Goal: Information Seeking & Learning: Learn about a topic

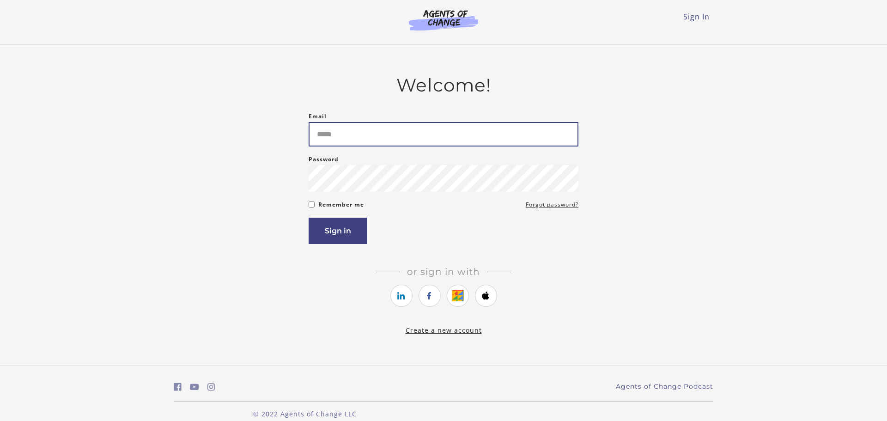
click at [343, 122] on input "Email" at bounding box center [444, 134] width 270 height 24
type input "**********"
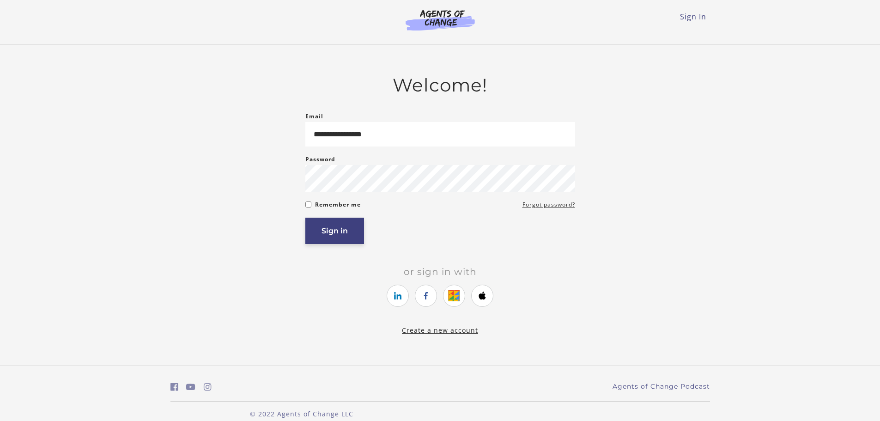
click at [332, 229] on button "Sign in" at bounding box center [334, 231] width 59 height 26
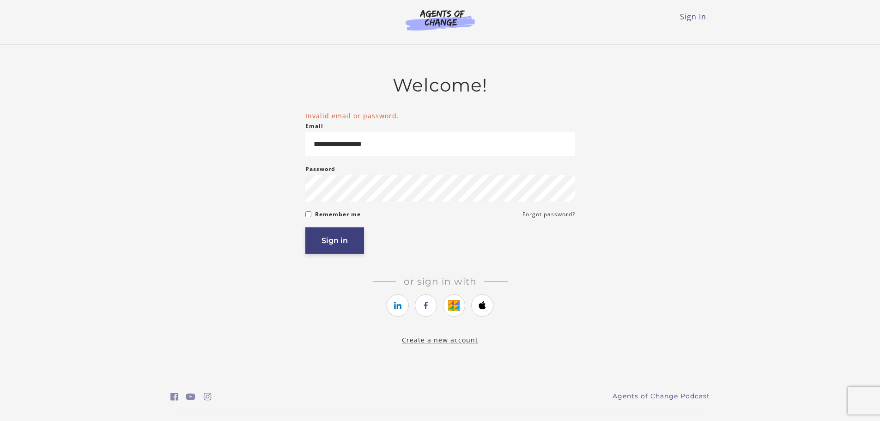
click at [329, 236] on button "Sign in" at bounding box center [334, 240] width 59 height 26
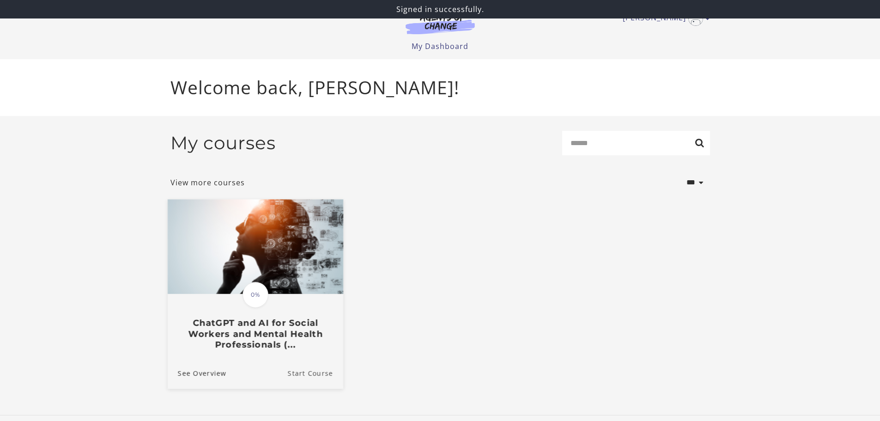
click at [304, 372] on link "Start Course" at bounding box center [314, 372] width 55 height 31
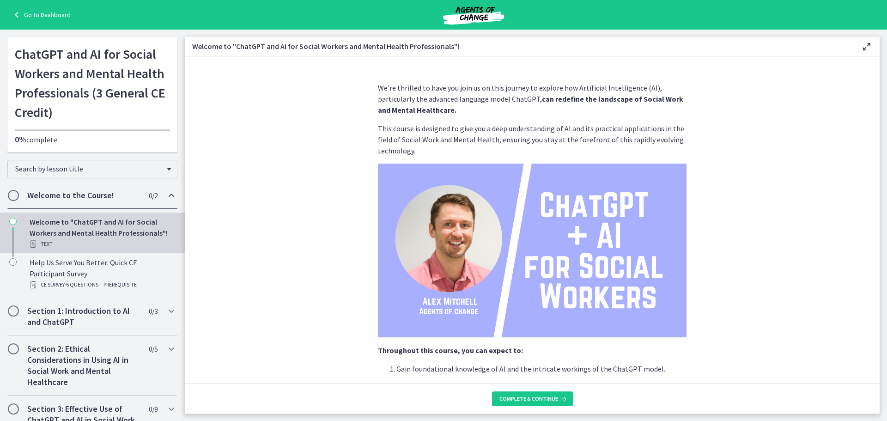
drag, startPoint x: 880, startPoint y: 199, endPoint x: 884, endPoint y: 239, distance: 40.4
click at [884, 239] on main "Welcome to "ChatGPT and AI for Social Workers and Mental Health Professionals"!…" at bounding box center [536, 225] width 702 height 391
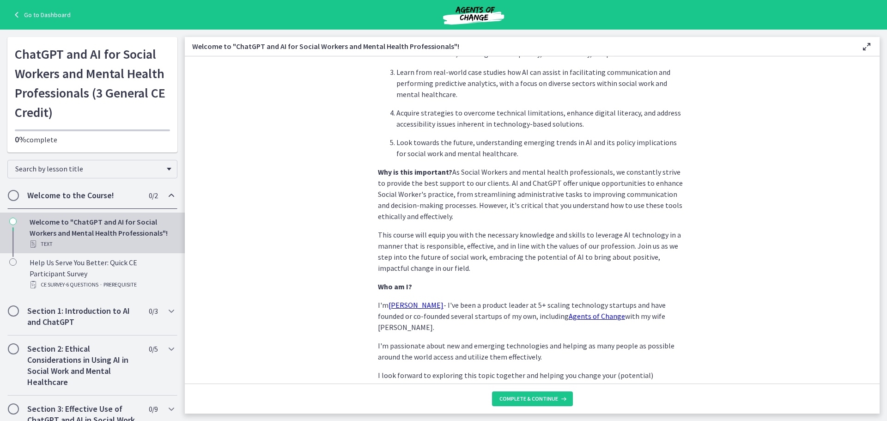
scroll to position [386, 0]
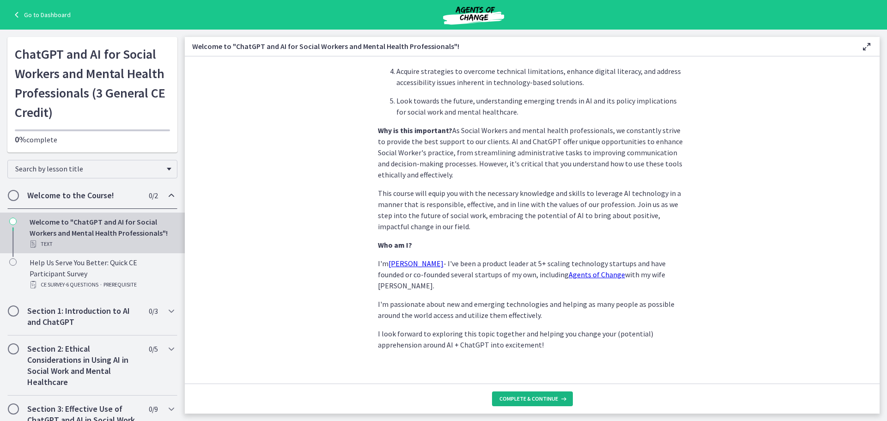
click at [530, 398] on span "Complete & continue" at bounding box center [529, 398] width 59 height 7
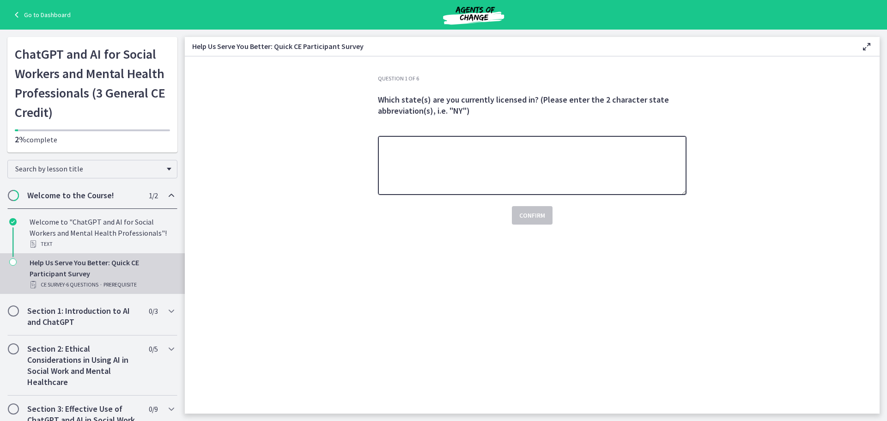
click at [441, 158] on textarea at bounding box center [532, 165] width 309 height 59
type textarea "**"
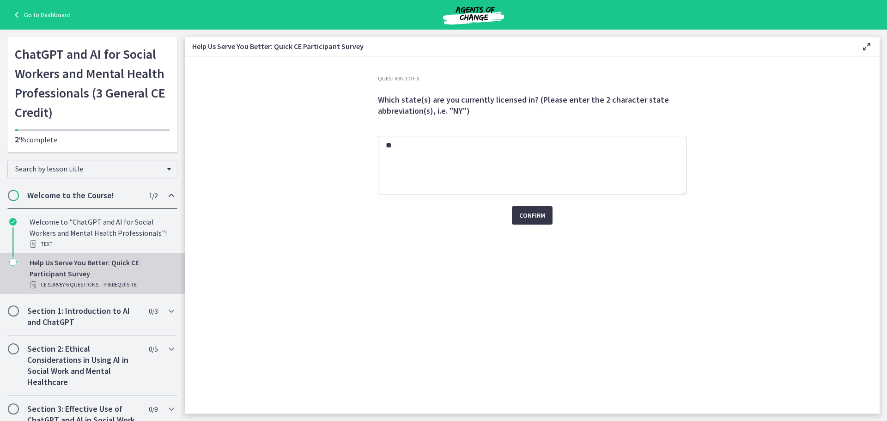
click at [529, 217] on span "Confirm" at bounding box center [532, 215] width 26 height 11
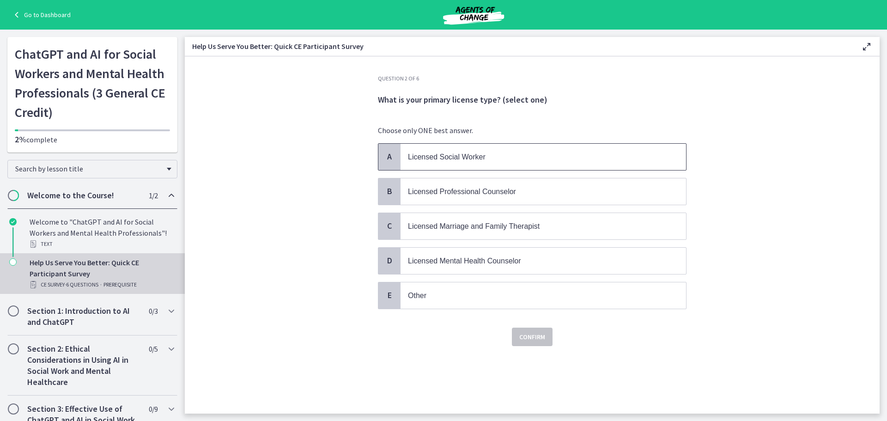
click at [463, 158] on span "Licensed Social Worker" at bounding box center [447, 157] width 78 height 8
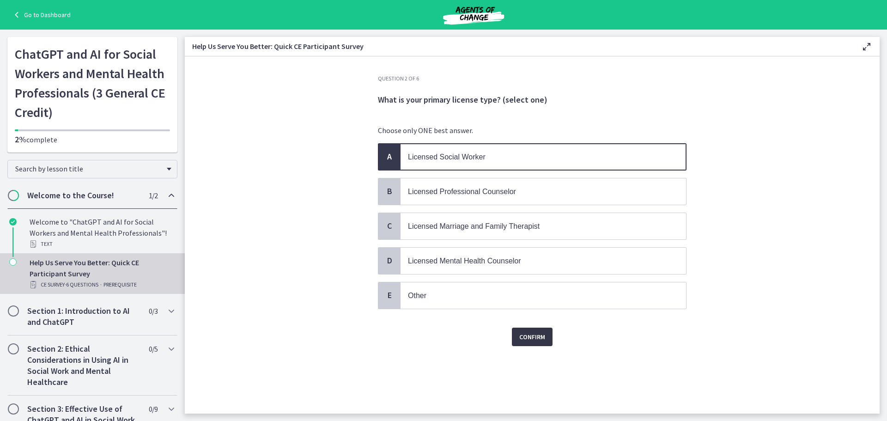
click at [528, 333] on span "Confirm" at bounding box center [532, 336] width 26 height 11
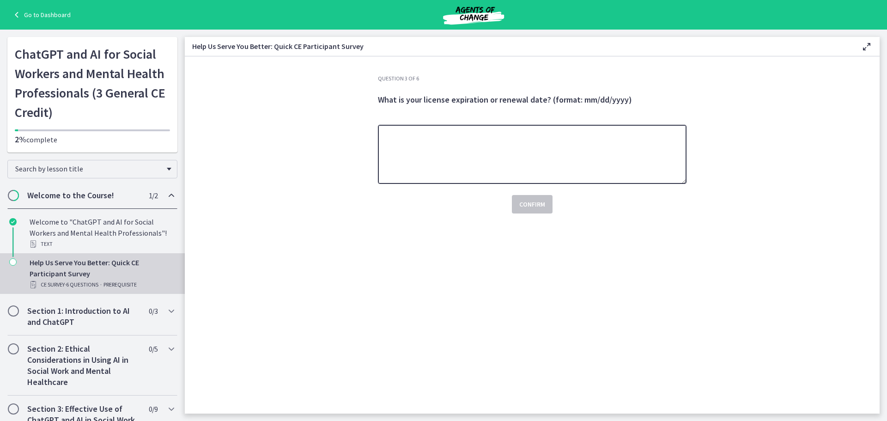
click at [437, 148] on textarea at bounding box center [532, 154] width 309 height 59
type textarea "**********"
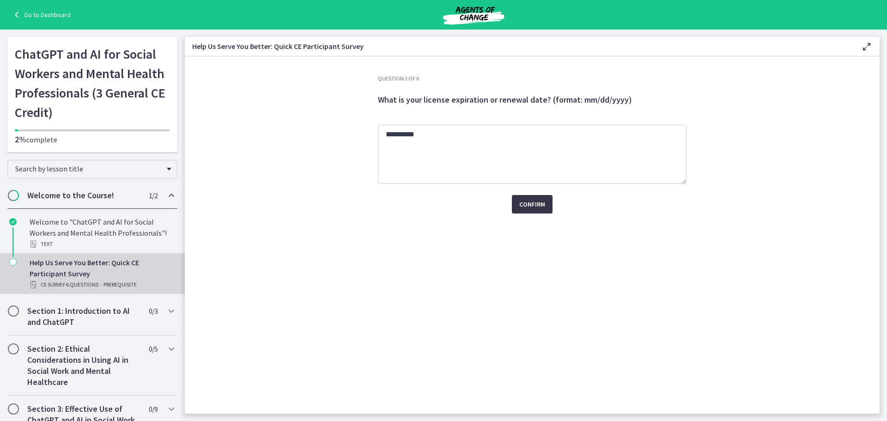
click at [537, 203] on span "Confirm" at bounding box center [532, 204] width 26 height 11
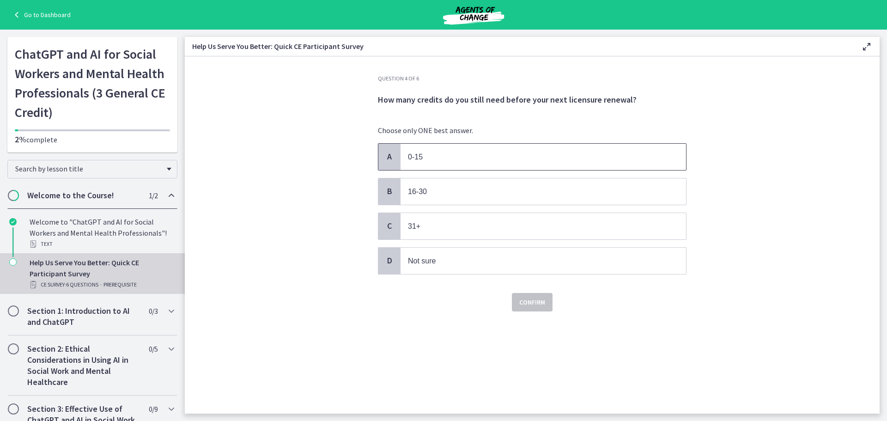
click at [424, 151] on p "0-15" at bounding box center [534, 157] width 252 height 12
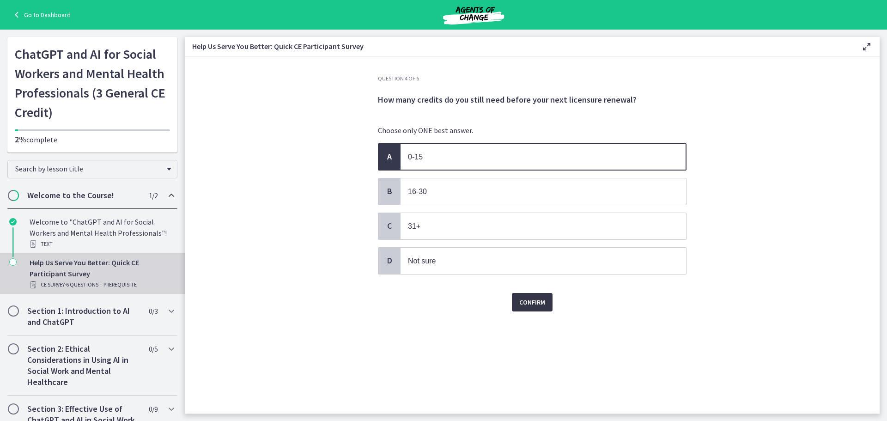
click at [531, 304] on span "Confirm" at bounding box center [532, 302] width 26 height 11
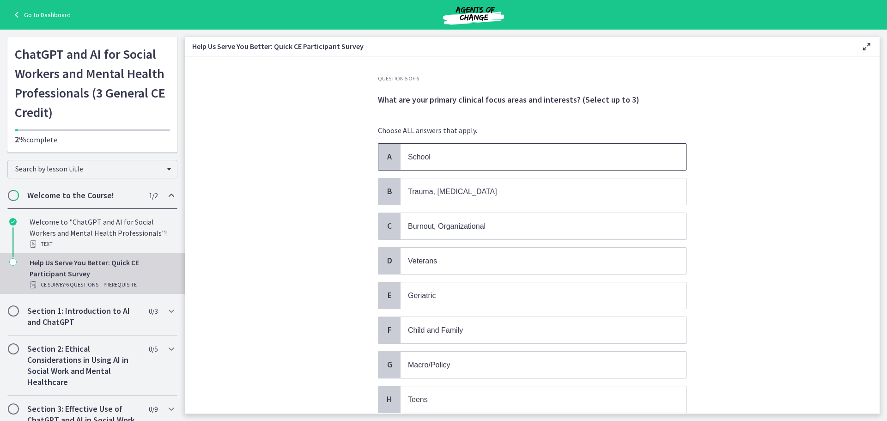
click at [447, 158] on p "School" at bounding box center [534, 157] width 252 height 12
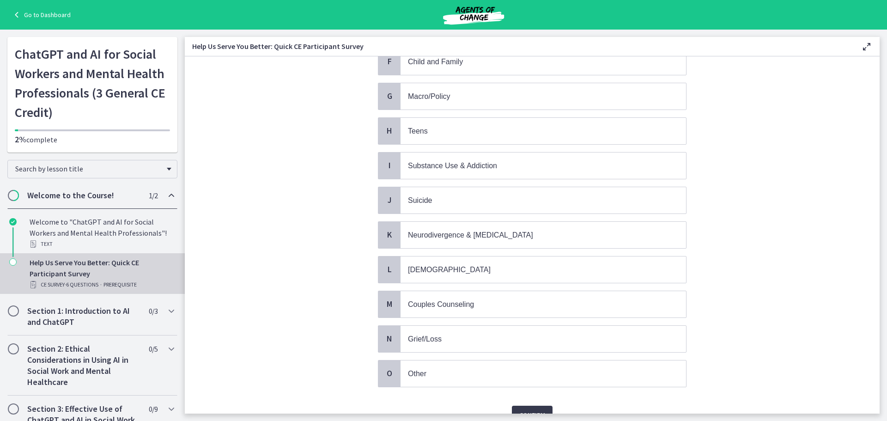
scroll to position [316, 0]
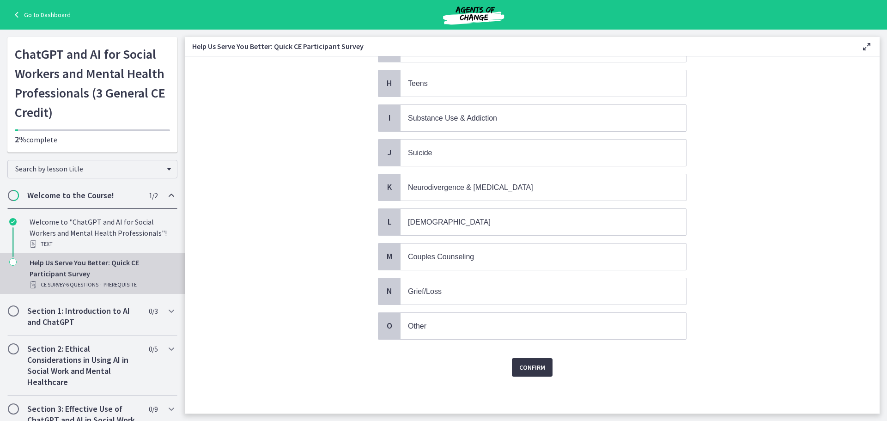
click at [529, 370] on span "Confirm" at bounding box center [532, 367] width 26 height 11
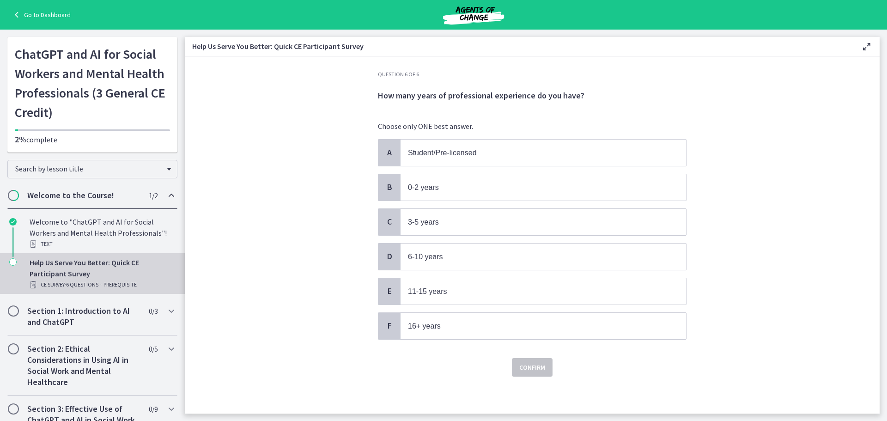
scroll to position [0, 0]
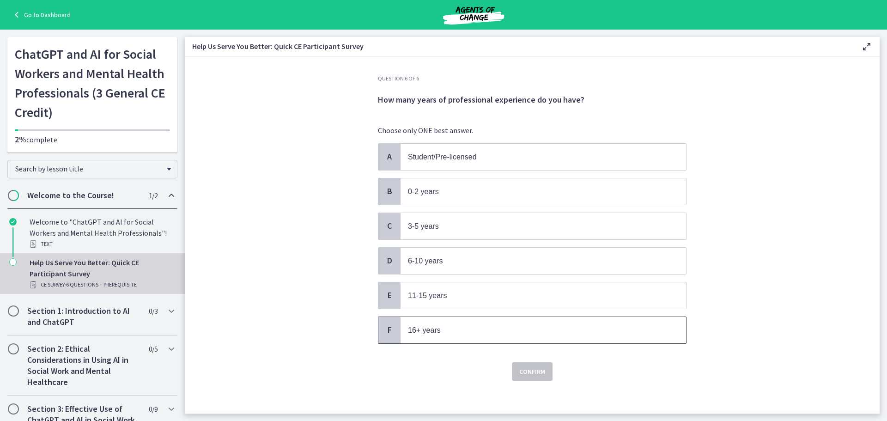
click at [430, 329] on span "16+ years" at bounding box center [424, 330] width 33 height 8
click at [533, 370] on span "Confirm" at bounding box center [532, 371] width 26 height 11
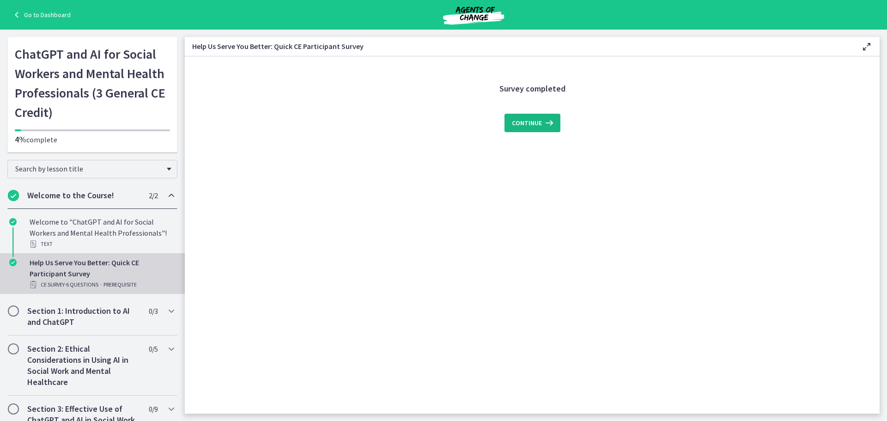
click at [537, 122] on span "Continue" at bounding box center [527, 122] width 30 height 11
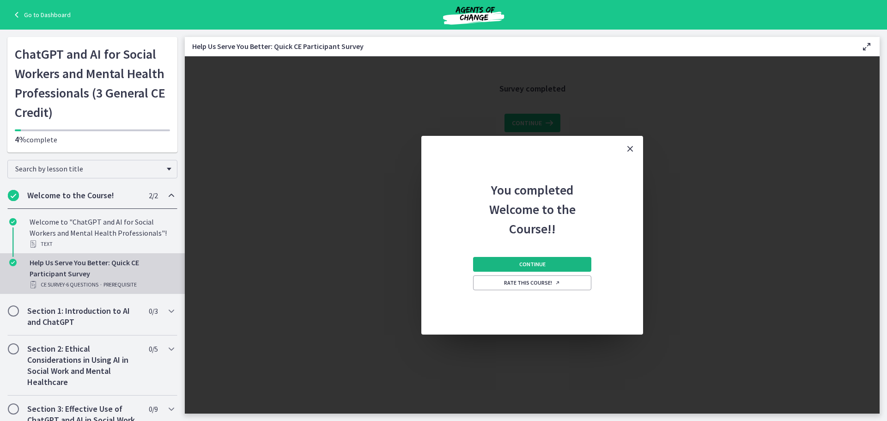
click at [533, 262] on span "Continue" at bounding box center [532, 264] width 26 height 7
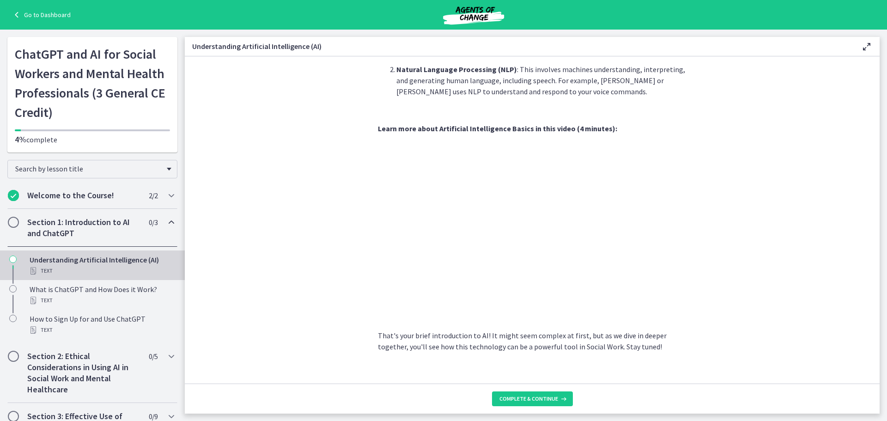
scroll to position [344, 0]
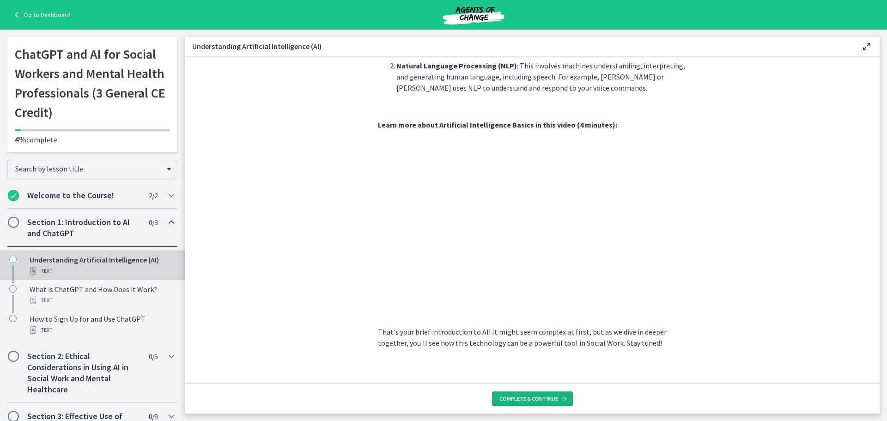
click at [532, 397] on span "Complete & continue" at bounding box center [529, 398] width 59 height 7
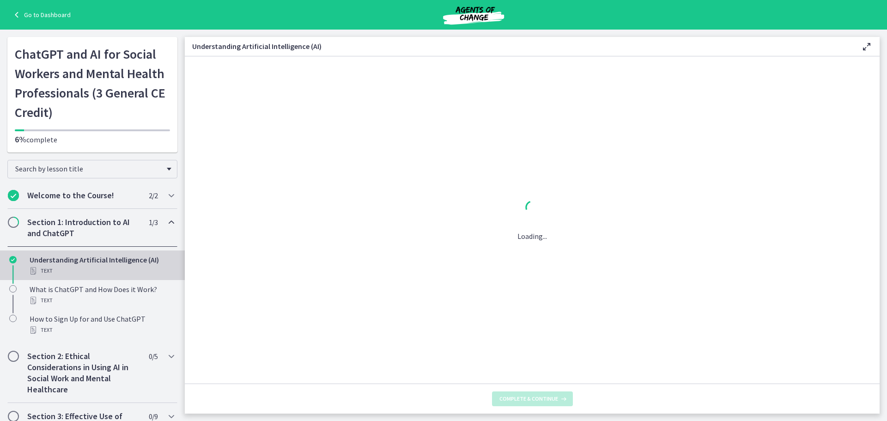
scroll to position [0, 0]
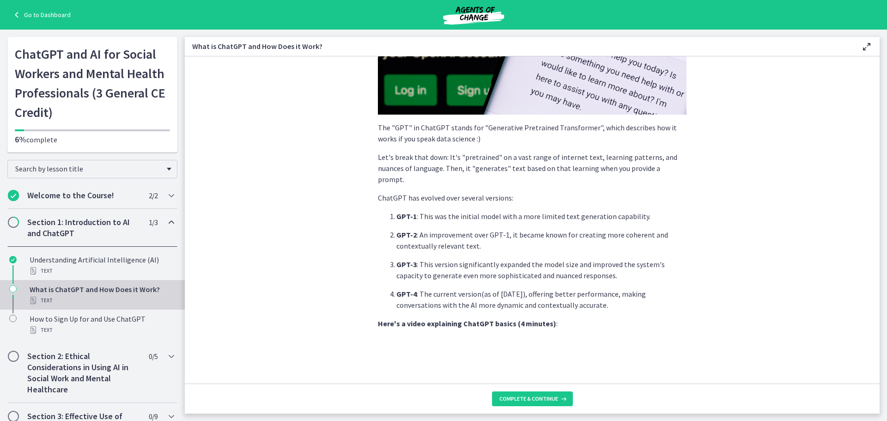
scroll to position [404, 0]
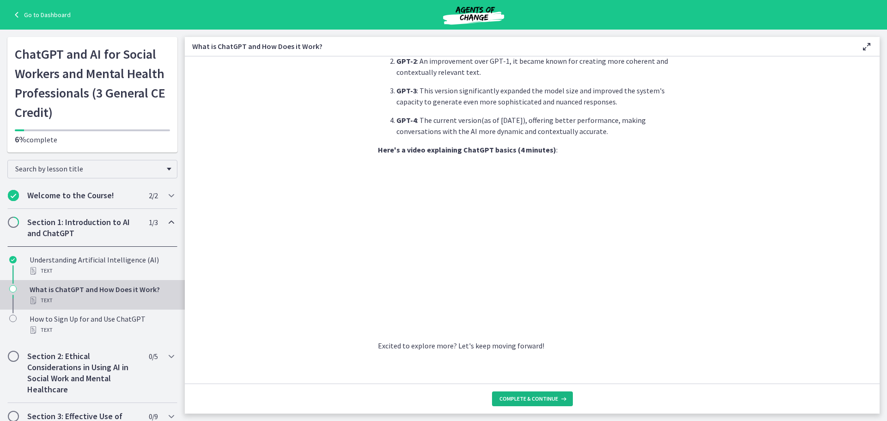
click at [542, 396] on span "Complete & continue" at bounding box center [529, 398] width 59 height 7
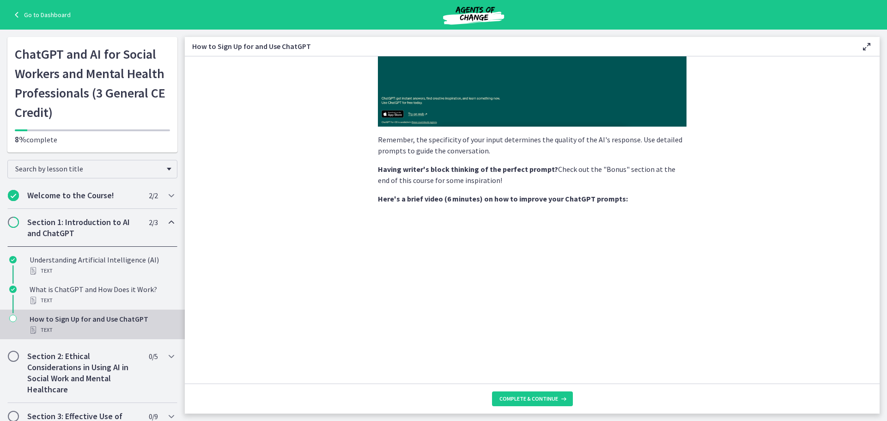
scroll to position [299, 0]
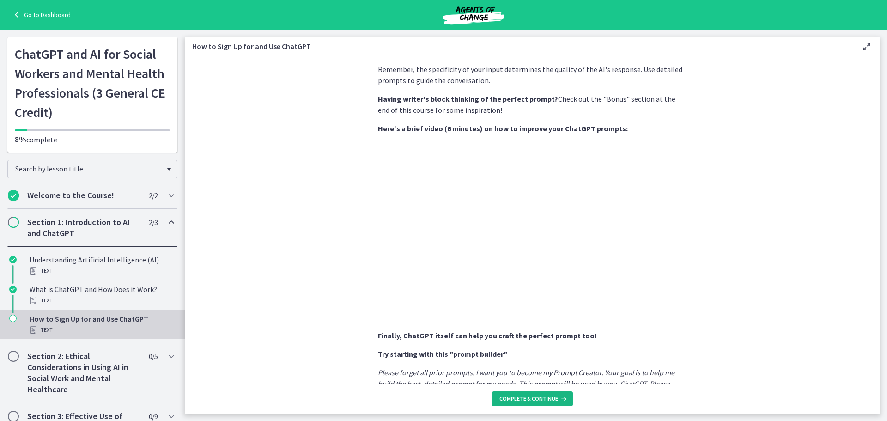
click at [535, 393] on button "Complete & continue" at bounding box center [532, 398] width 81 height 15
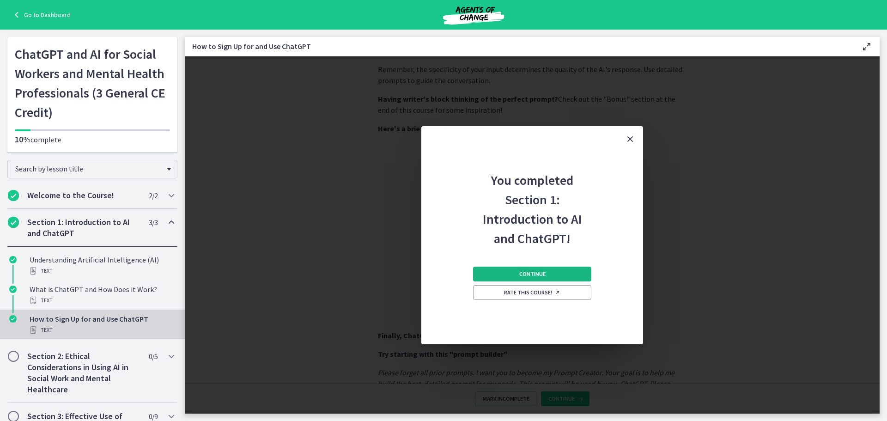
click at [521, 274] on span "Continue" at bounding box center [532, 273] width 26 height 7
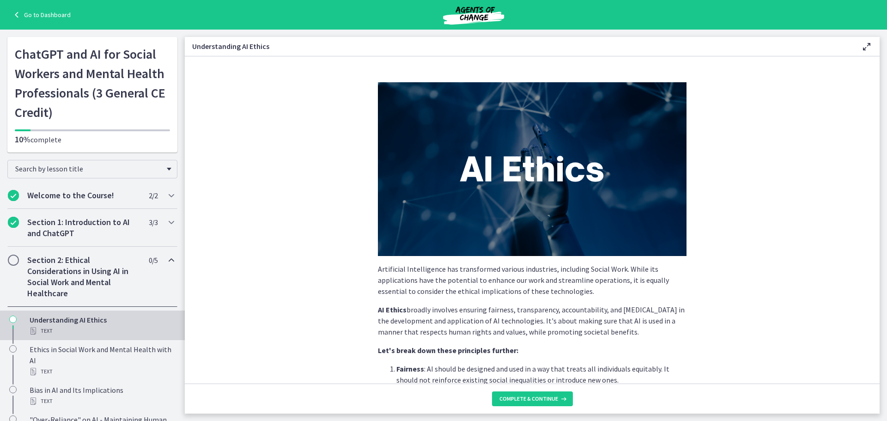
drag, startPoint x: 869, startPoint y: 195, endPoint x: 866, endPoint y: 216, distance: 21.0
click at [866, 216] on section "Artificial Intelligence has transformed various industries, including Social Wo…" at bounding box center [532, 219] width 695 height 327
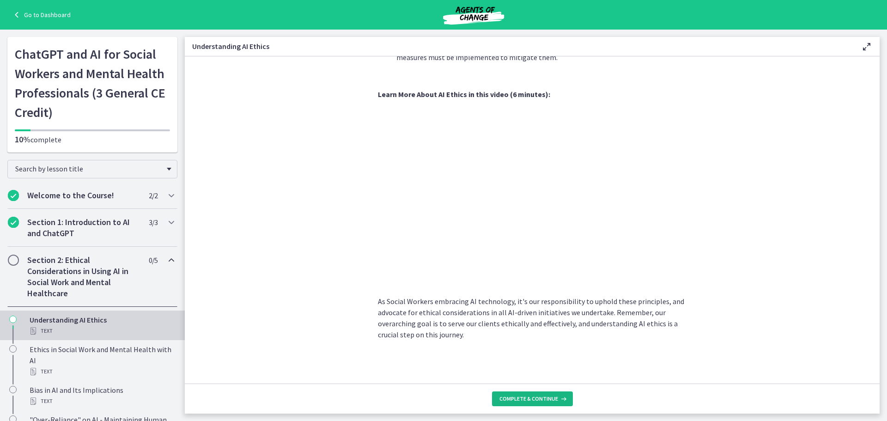
click at [532, 397] on span "Complete & continue" at bounding box center [529, 398] width 59 height 7
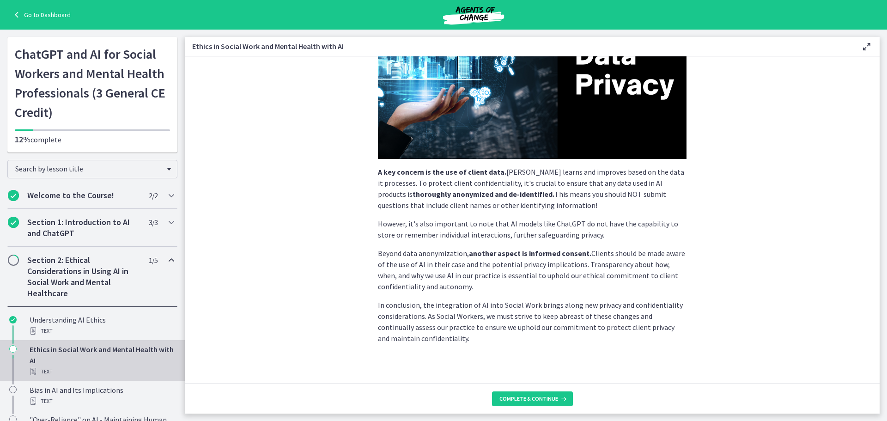
scroll to position [183, 0]
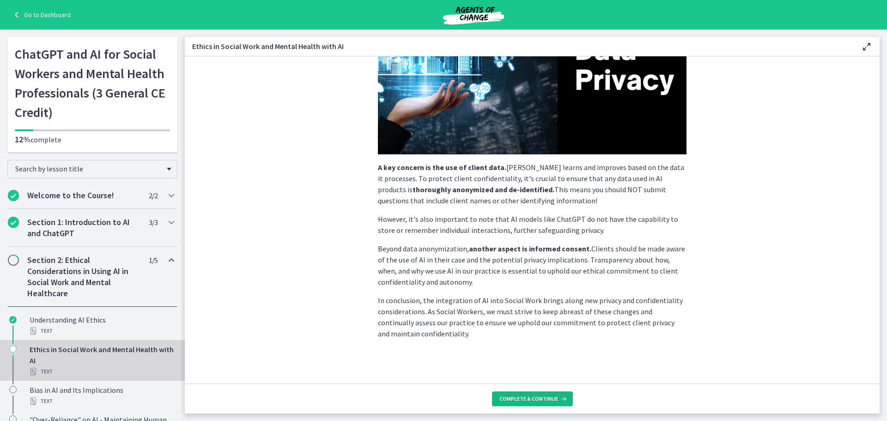
click at [542, 399] on span "Complete & continue" at bounding box center [529, 398] width 59 height 7
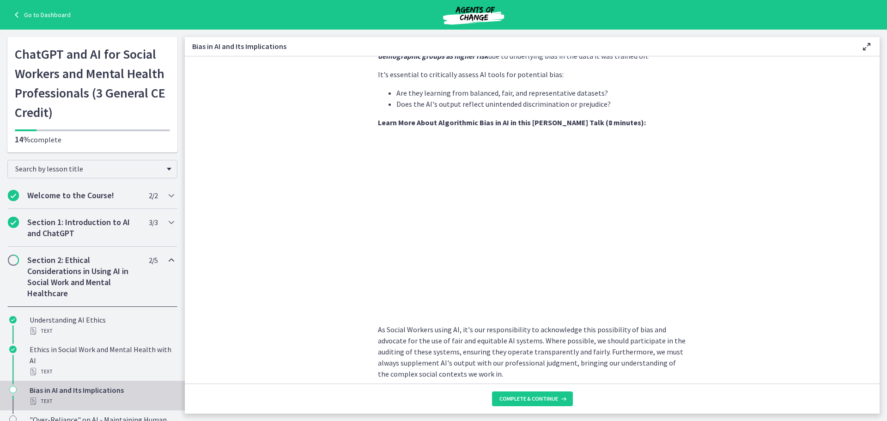
scroll to position [293, 0]
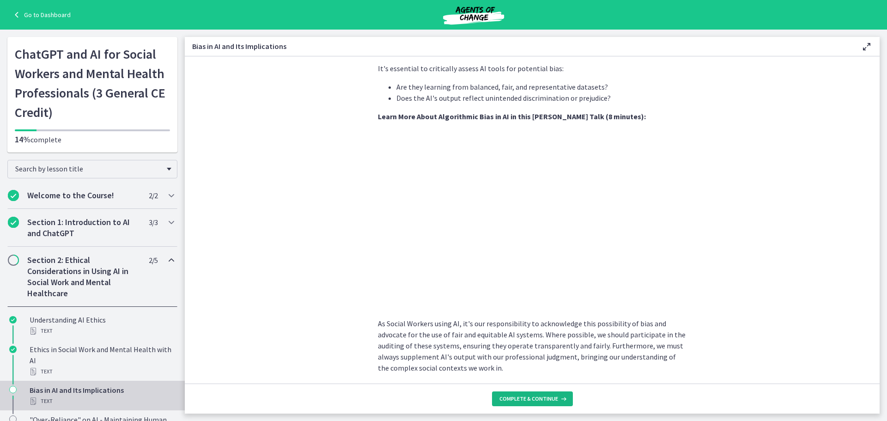
click at [526, 397] on span "Complete & continue" at bounding box center [529, 398] width 59 height 7
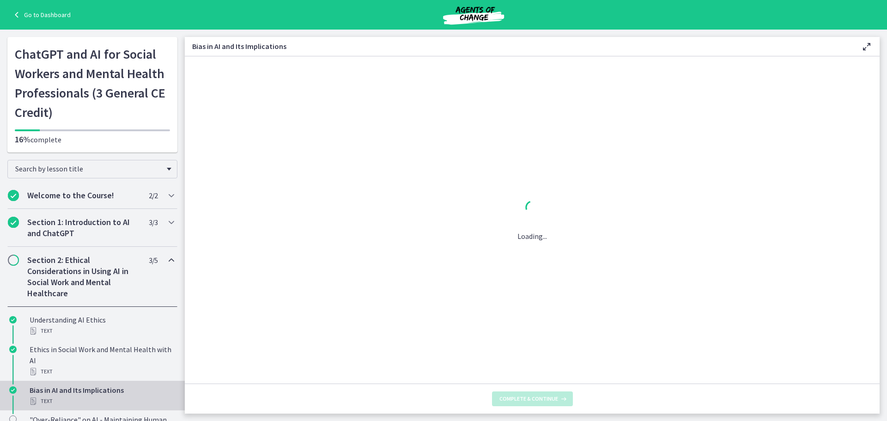
scroll to position [0, 0]
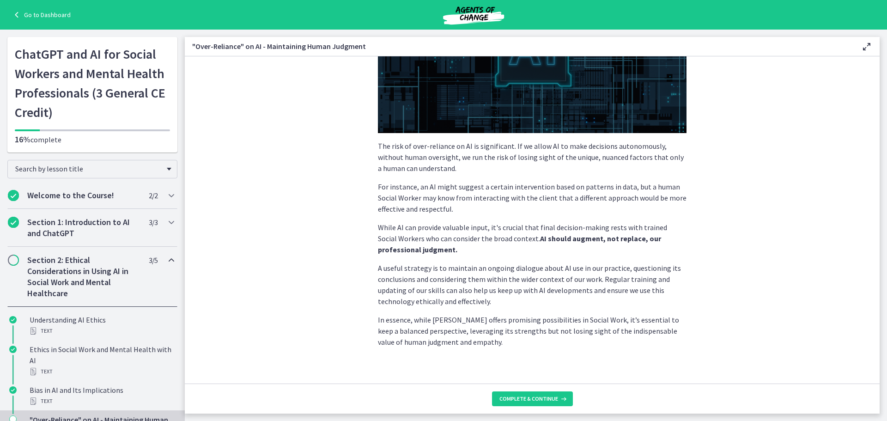
scroll to position [178, 0]
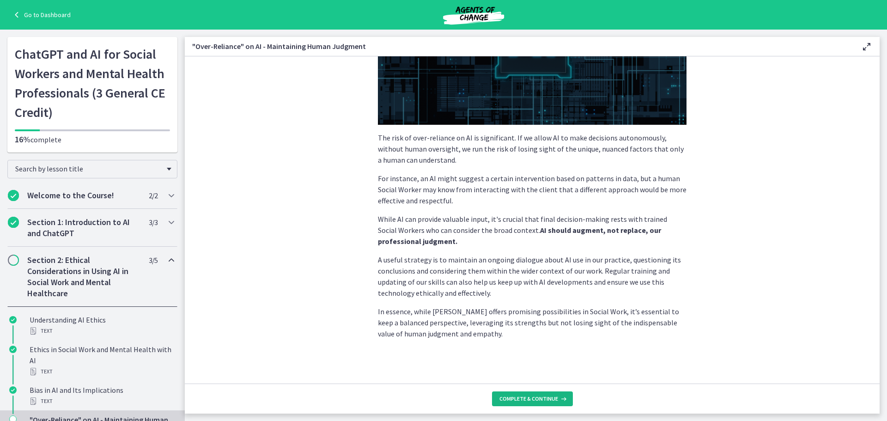
click at [527, 393] on button "Complete & continue" at bounding box center [532, 398] width 81 height 15
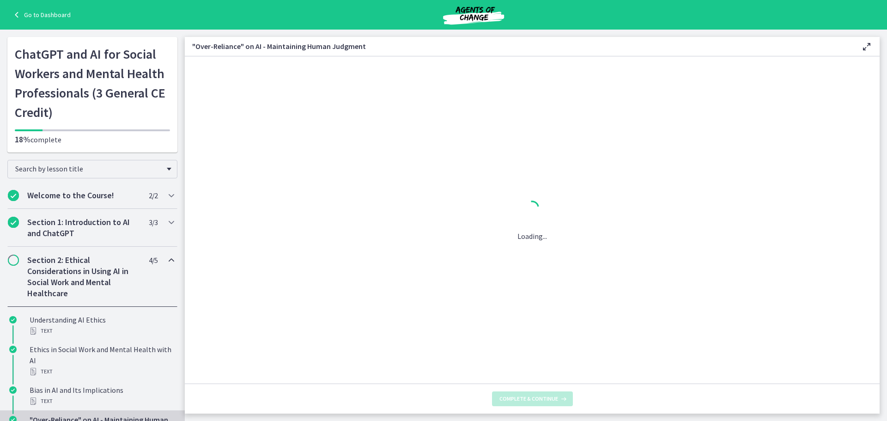
scroll to position [0, 0]
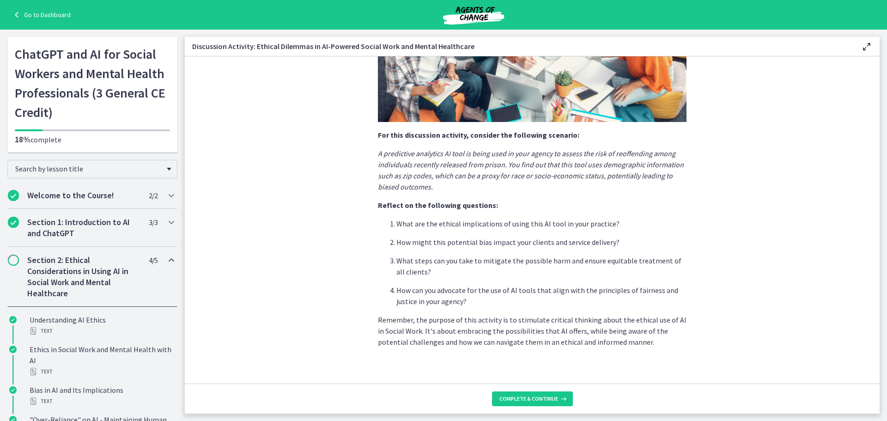
scroll to position [183, 0]
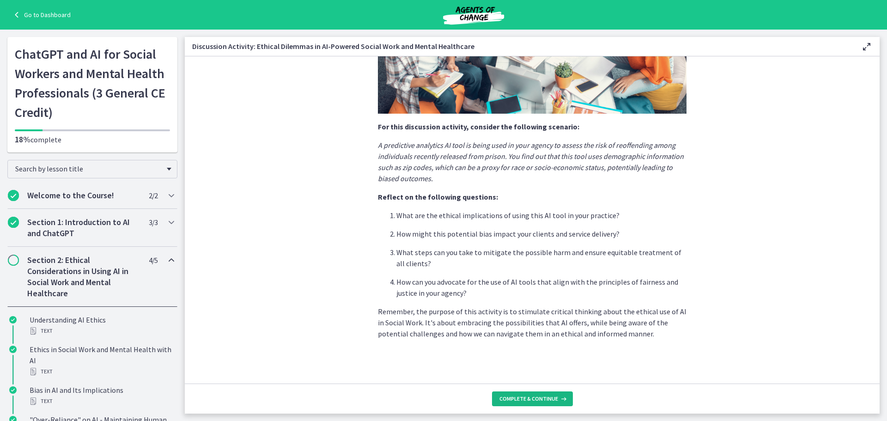
click at [526, 395] on button "Complete & continue" at bounding box center [532, 398] width 81 height 15
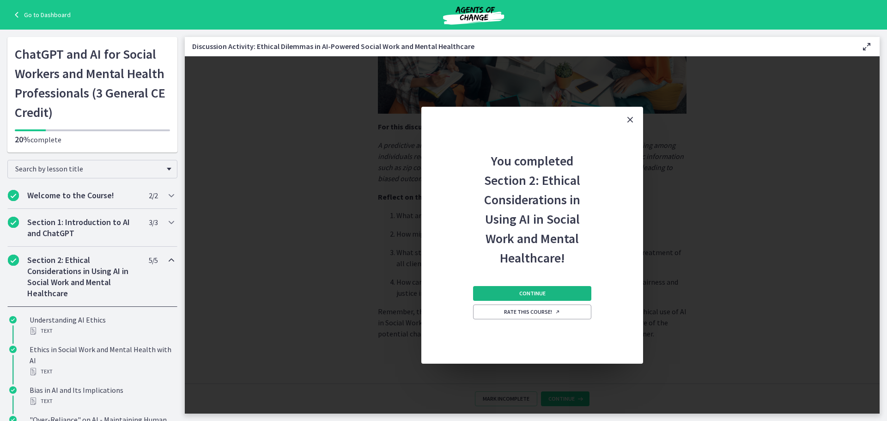
click at [524, 290] on span "Continue" at bounding box center [532, 293] width 26 height 7
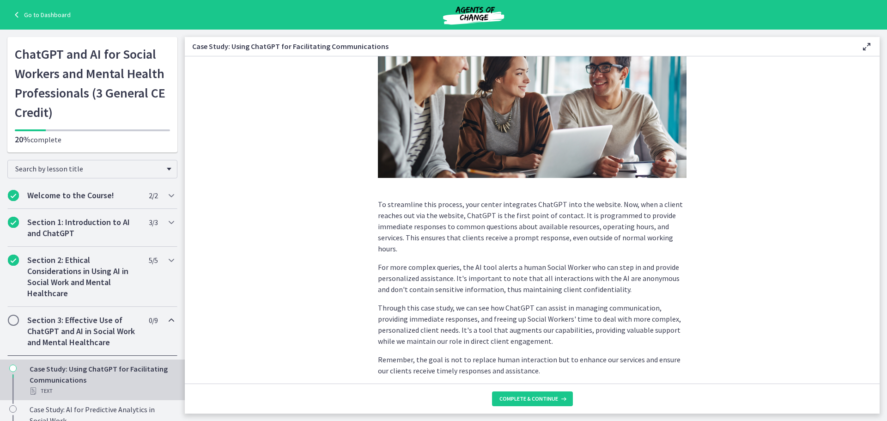
scroll to position [185, 0]
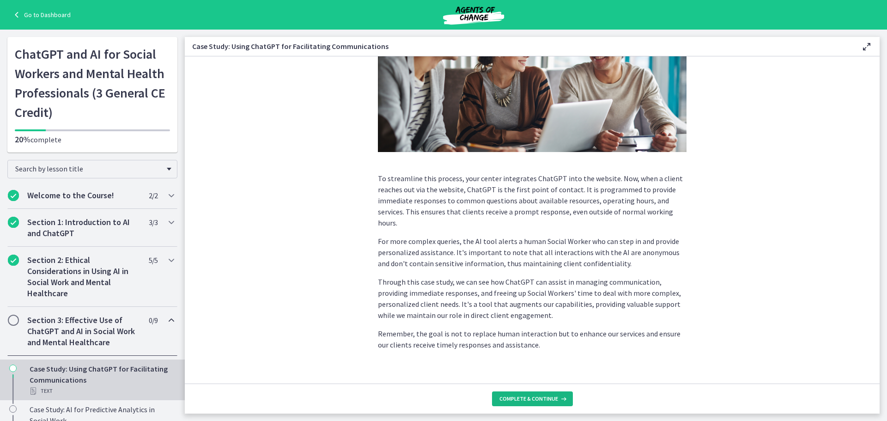
click at [527, 394] on button "Complete & continue" at bounding box center [532, 398] width 81 height 15
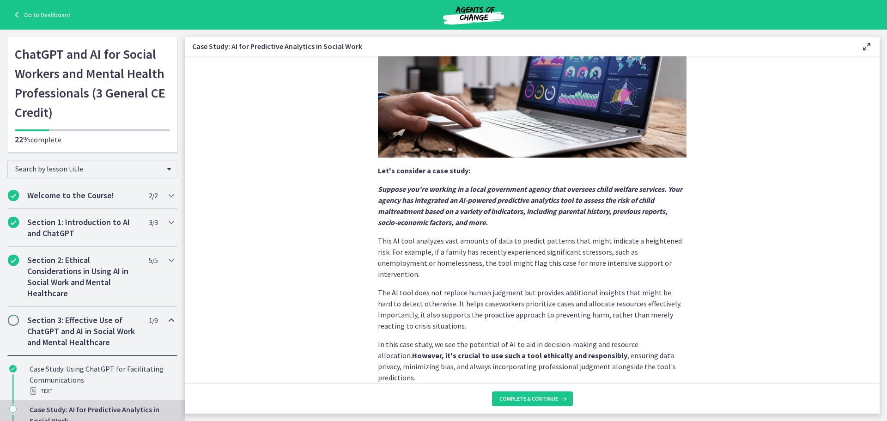
scroll to position [161, 0]
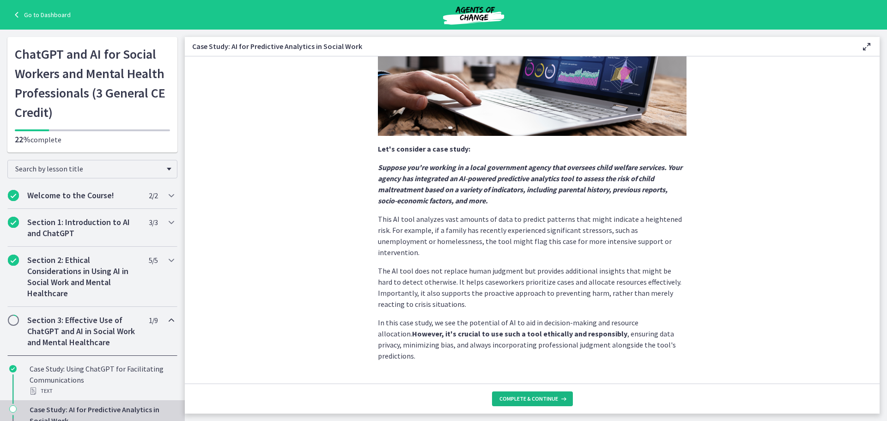
click at [533, 397] on span "Complete & continue" at bounding box center [529, 398] width 59 height 7
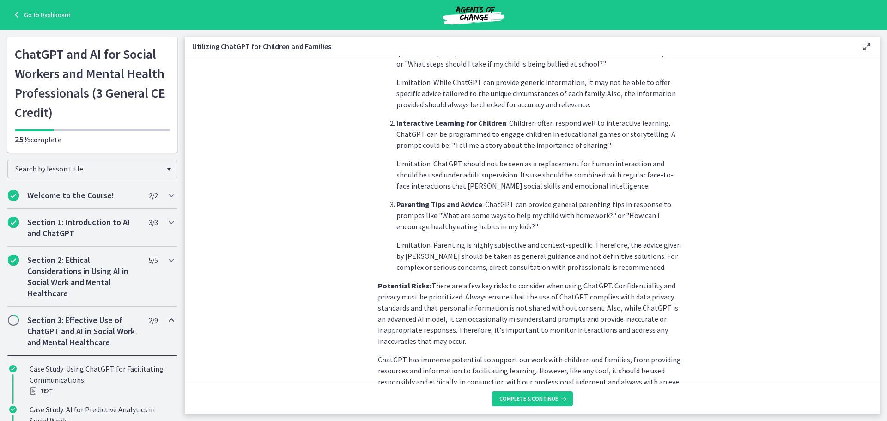
scroll to position [357, 0]
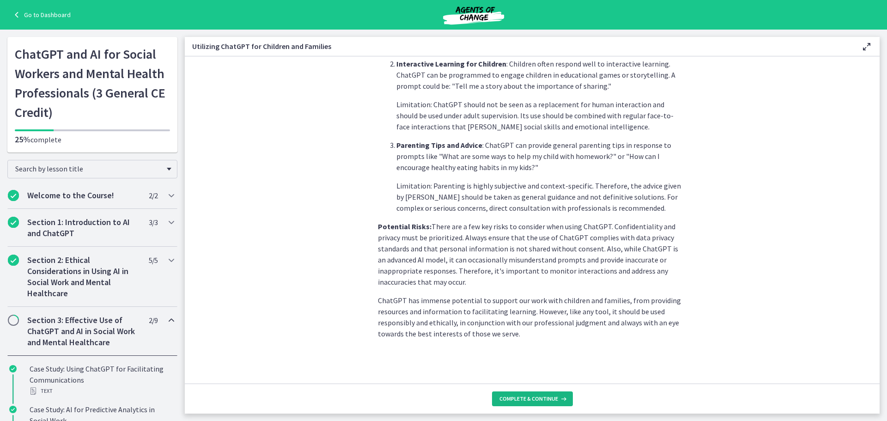
click at [532, 397] on span "Complete & continue" at bounding box center [529, 398] width 59 height 7
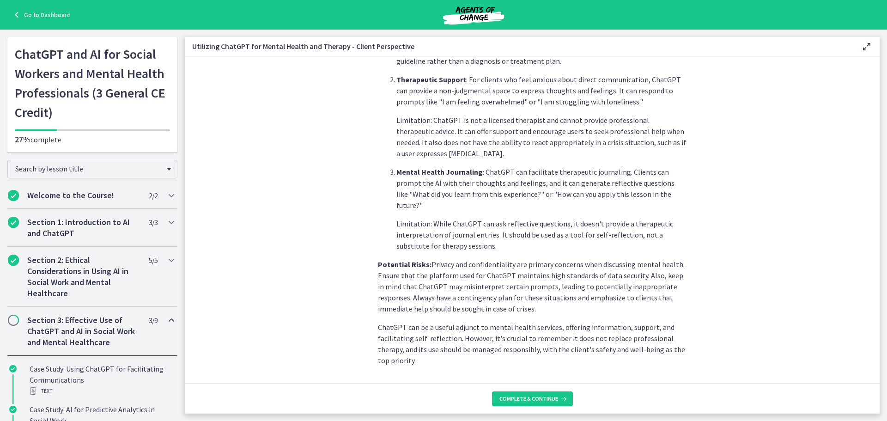
scroll to position [338, 0]
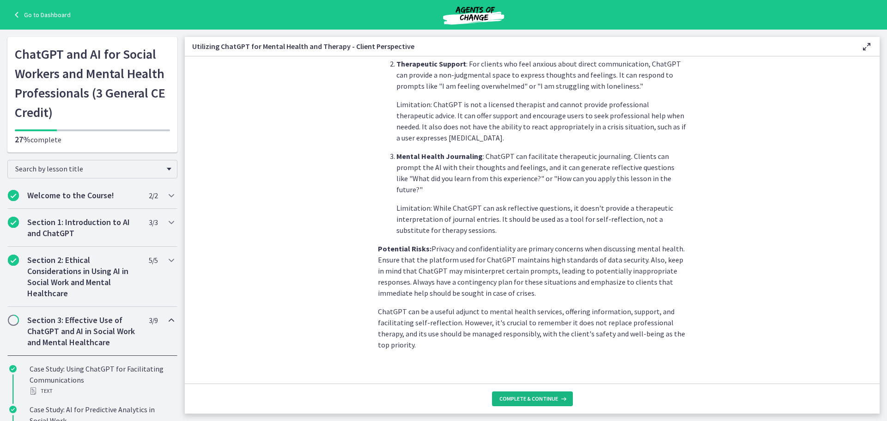
drag, startPoint x: 524, startPoint y: 396, endPoint x: 532, endPoint y: 396, distance: 7.9
click at [524, 396] on span "Complete & continue" at bounding box center [529, 398] width 59 height 7
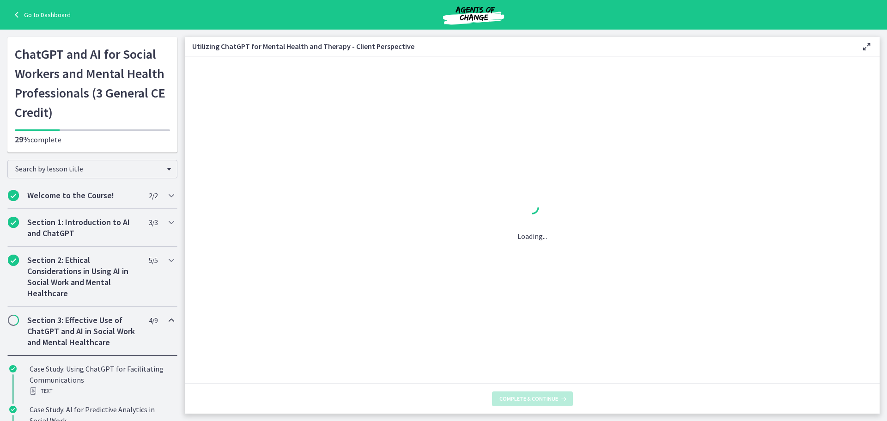
scroll to position [0, 0]
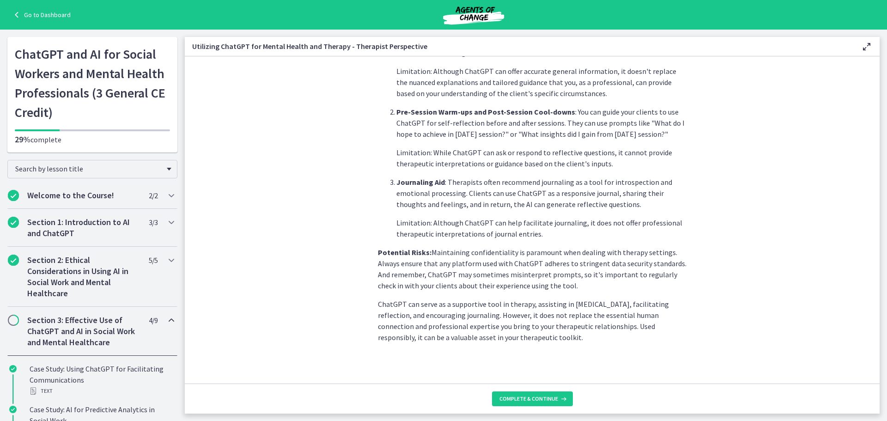
scroll to position [316, 0]
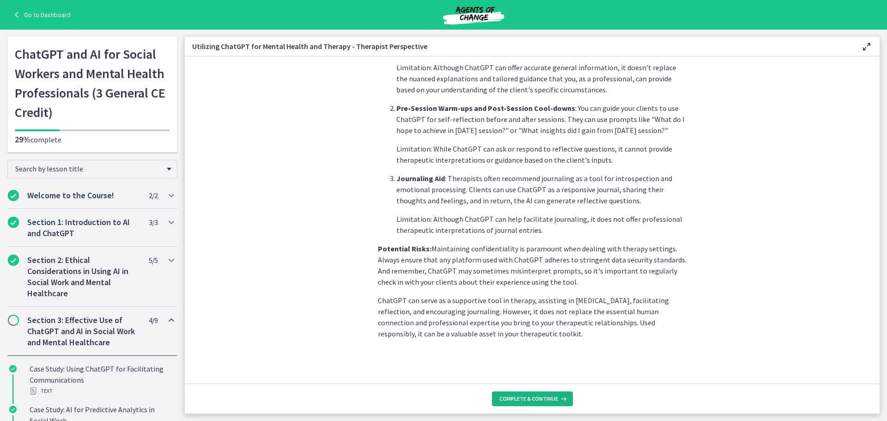
click at [529, 400] on span "Complete & continue" at bounding box center [529, 398] width 59 height 7
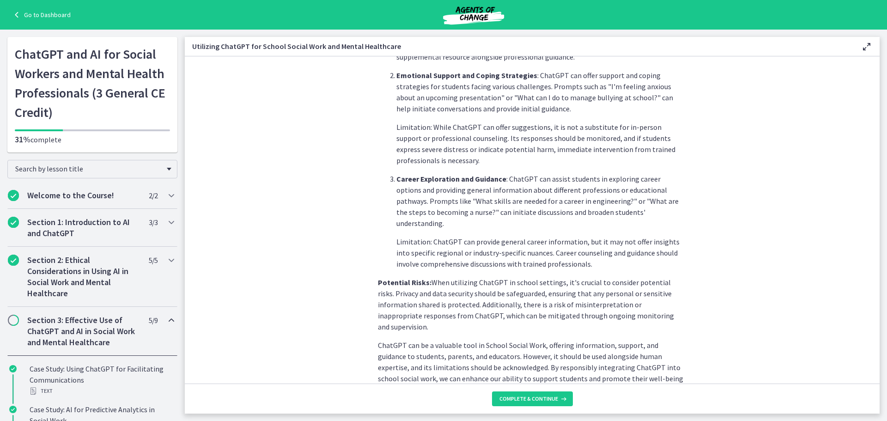
scroll to position [360, 0]
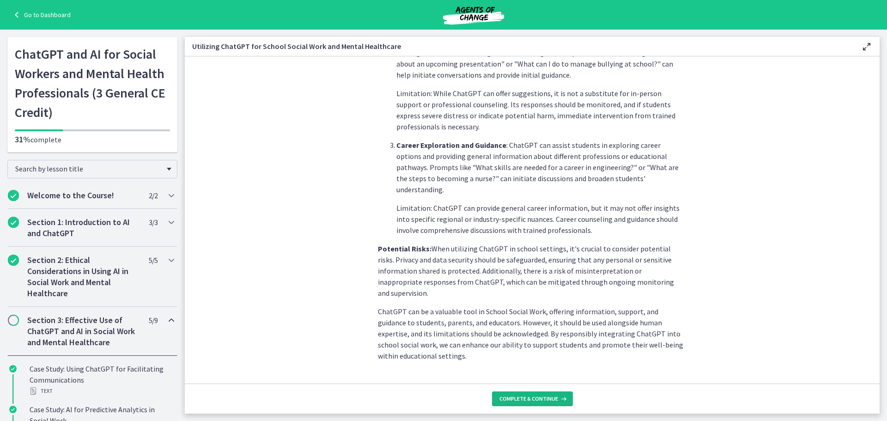
click at [536, 398] on span "Complete & continue" at bounding box center [529, 398] width 59 height 7
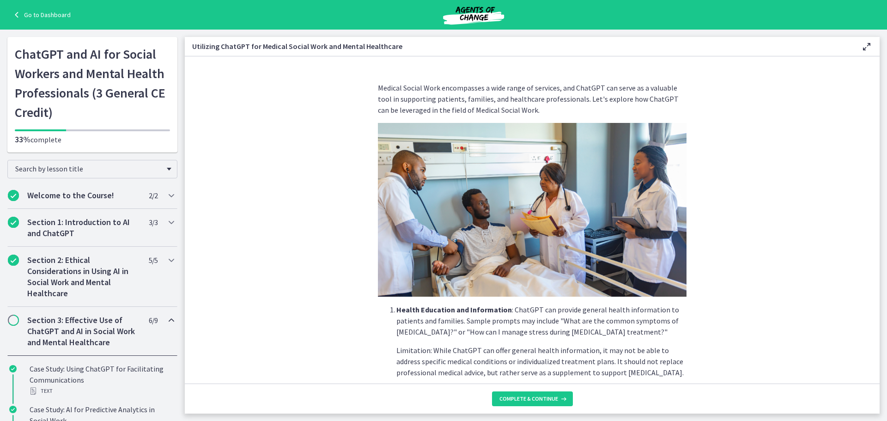
drag, startPoint x: 871, startPoint y: 166, endPoint x: 879, endPoint y: 268, distance: 102.4
click at [879, 268] on section "Medical Social Work encompasses a wide range of services, and ChatGPT can serve…" at bounding box center [532, 219] width 695 height 327
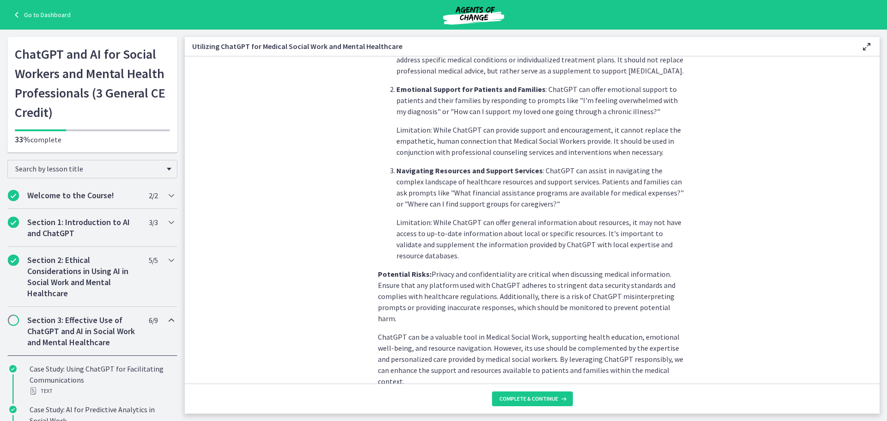
scroll to position [327, 0]
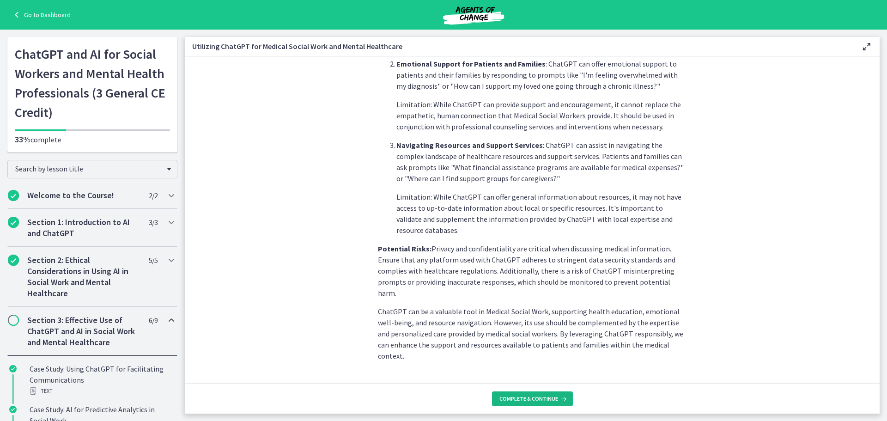
click at [521, 395] on button "Complete & continue" at bounding box center [532, 398] width 81 height 15
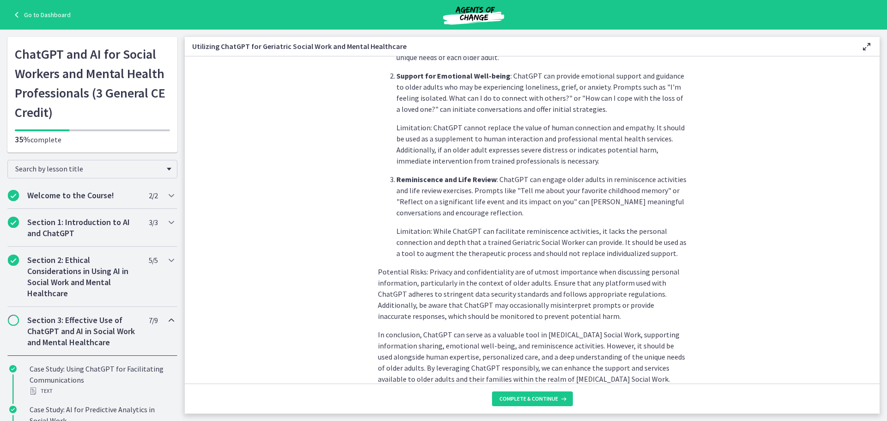
scroll to position [372, 0]
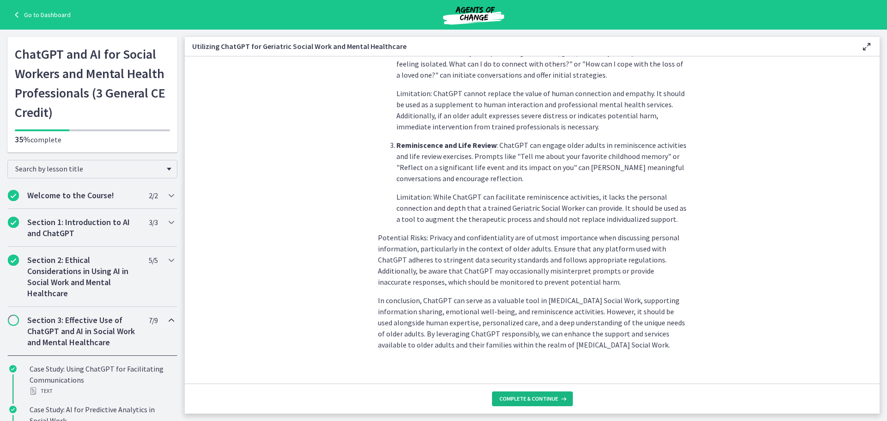
click at [526, 396] on span "Complete & continue" at bounding box center [529, 398] width 59 height 7
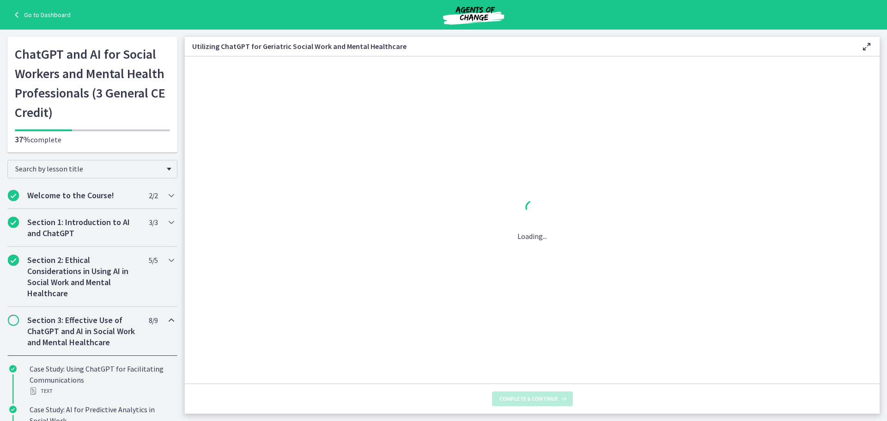
scroll to position [0, 0]
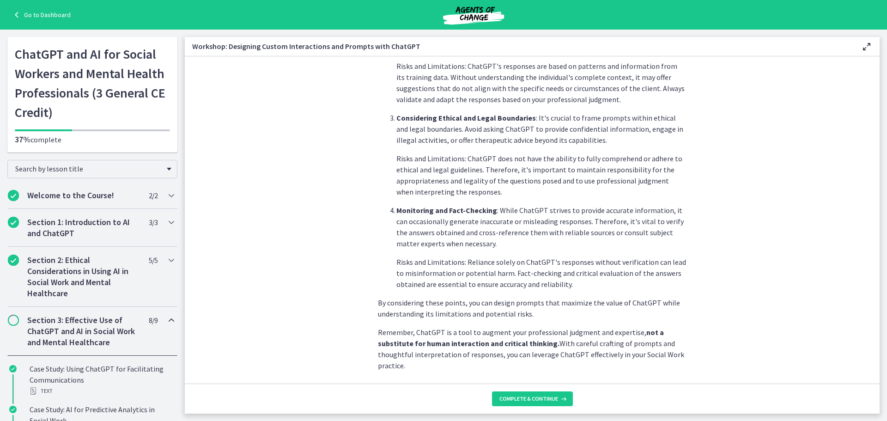
scroll to position [449, 0]
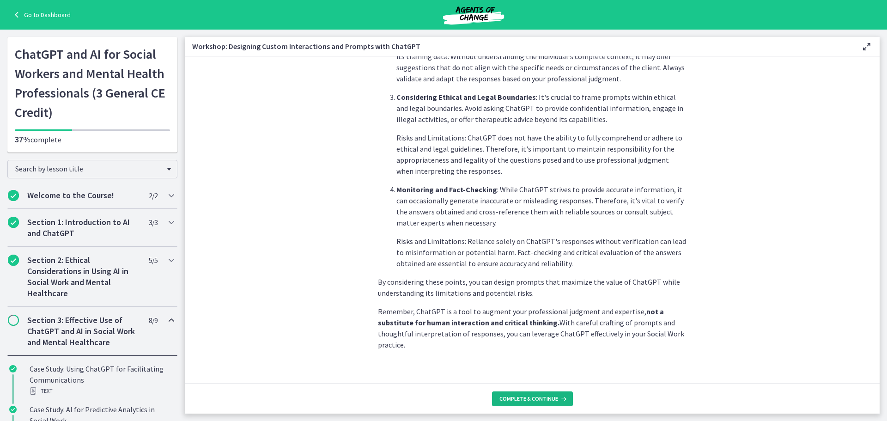
click at [528, 395] on span "Complete & continue" at bounding box center [529, 398] width 59 height 7
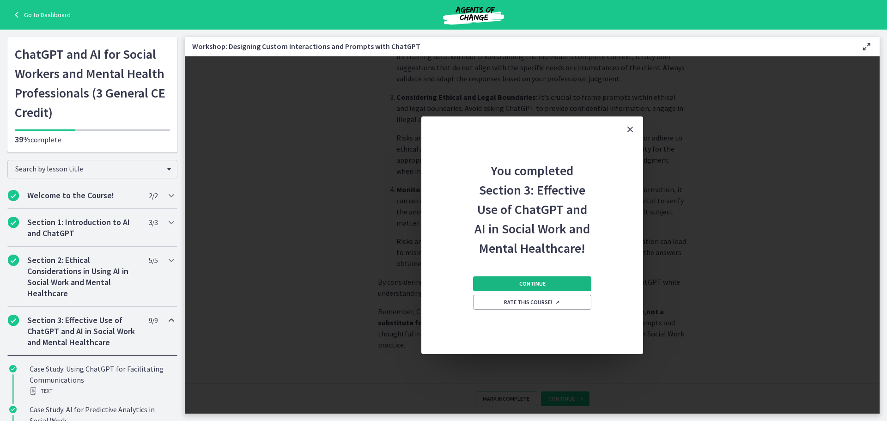
click at [520, 280] on span "Continue" at bounding box center [532, 283] width 26 height 7
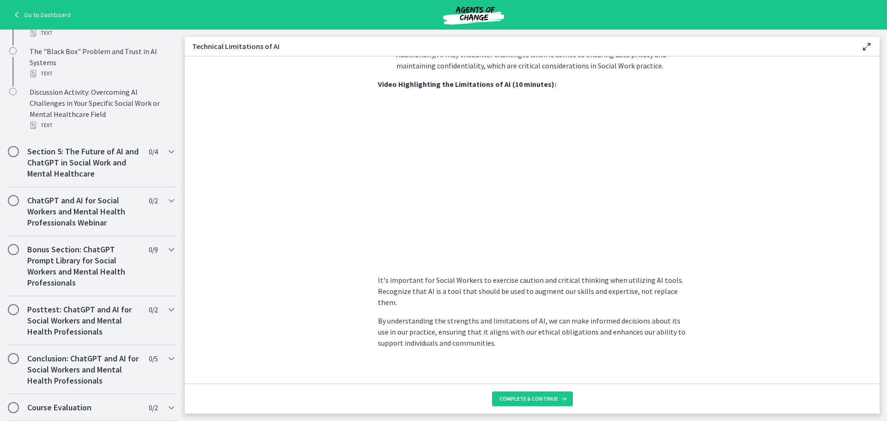
scroll to position [607, 0]
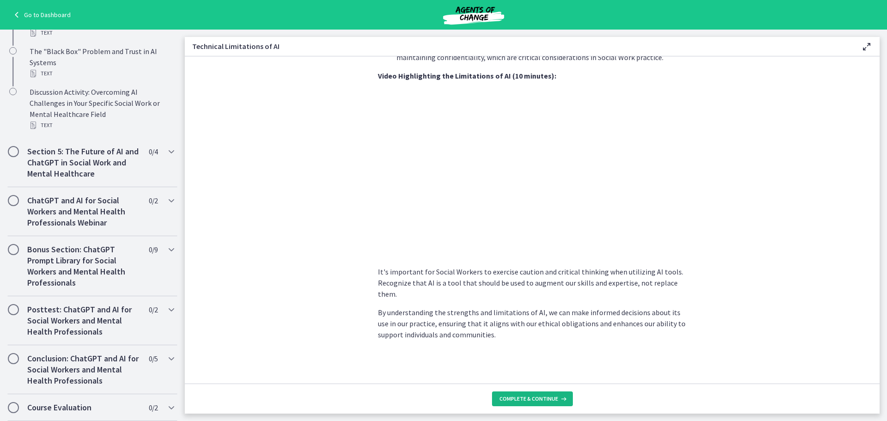
click at [531, 396] on span "Complete & continue" at bounding box center [529, 398] width 59 height 7
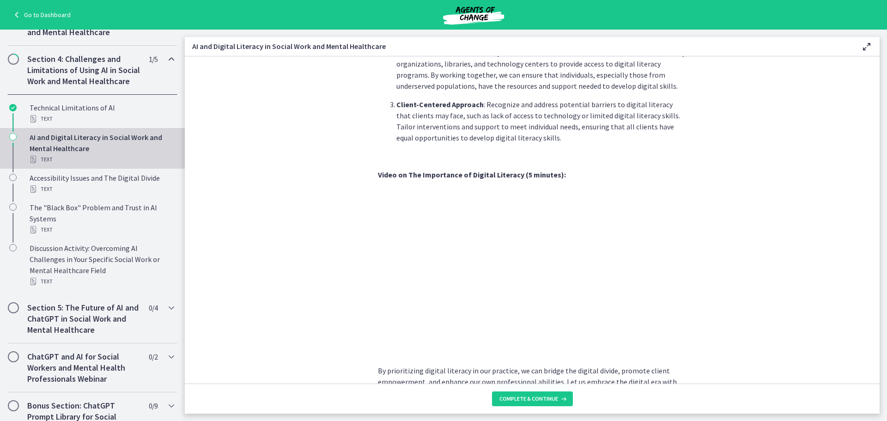
scroll to position [300, 0]
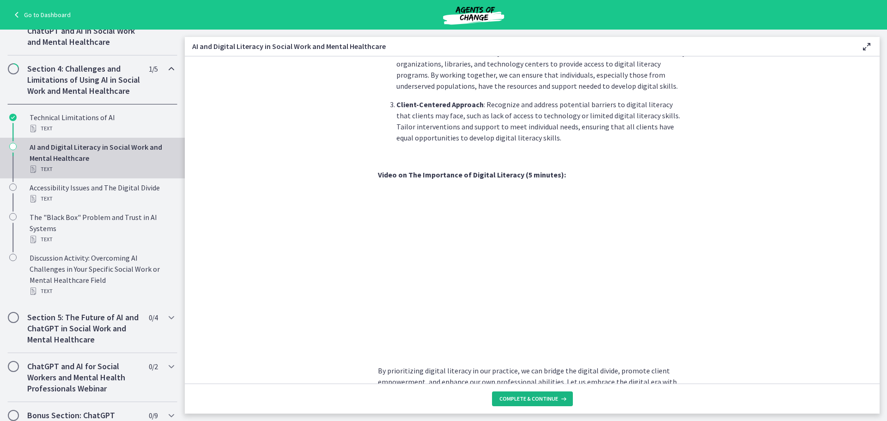
click at [520, 399] on span "Complete & continue" at bounding box center [529, 398] width 59 height 7
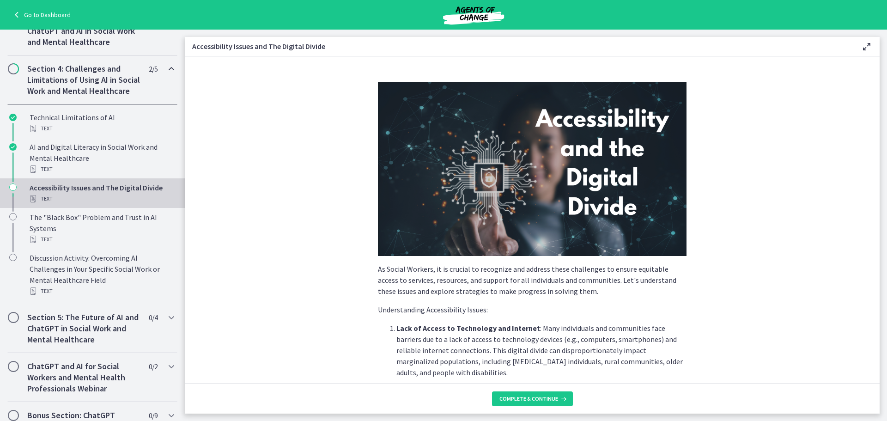
drag, startPoint x: 881, startPoint y: 141, endPoint x: 873, endPoint y: 205, distance: 63.8
click at [873, 205] on main "Accessibility Issues and The Digital Divide Enable fullscreen As Social Workers…" at bounding box center [536, 225] width 702 height 391
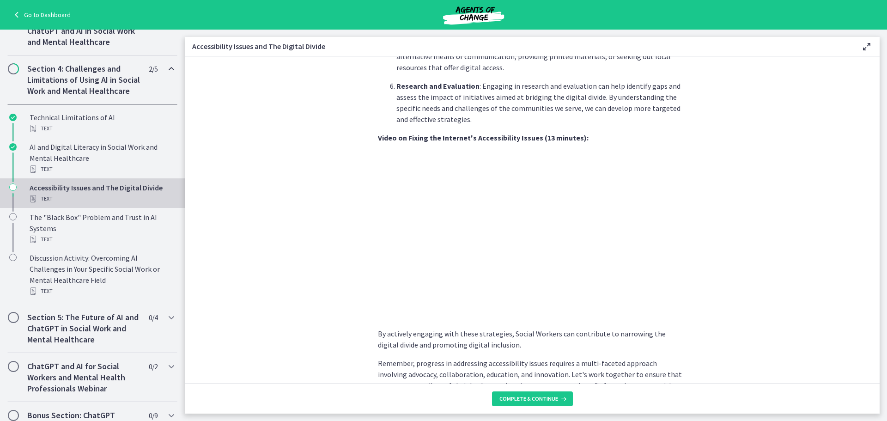
scroll to position [700, 0]
